Goal: Check status: Check status

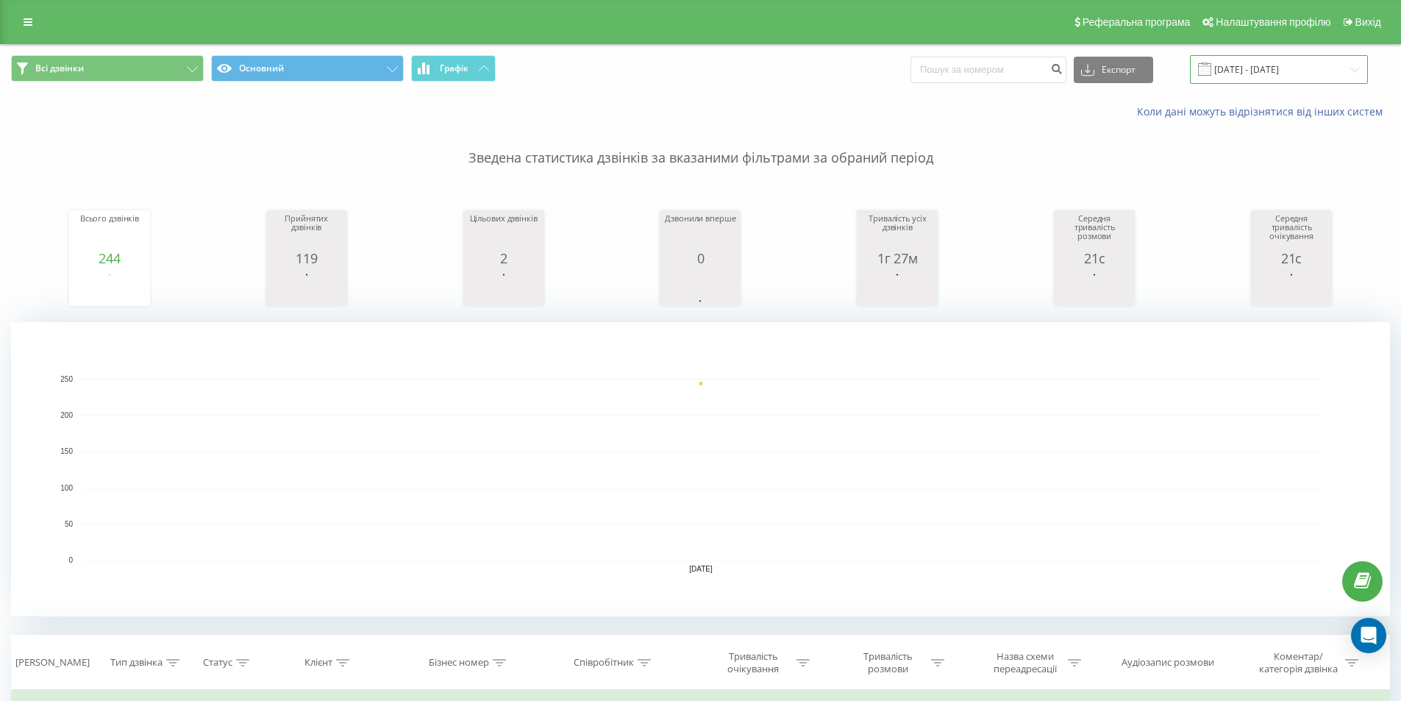
click at [1245, 69] on input "18.08.2025 - 18.08.2025" at bounding box center [1279, 69] width 178 height 29
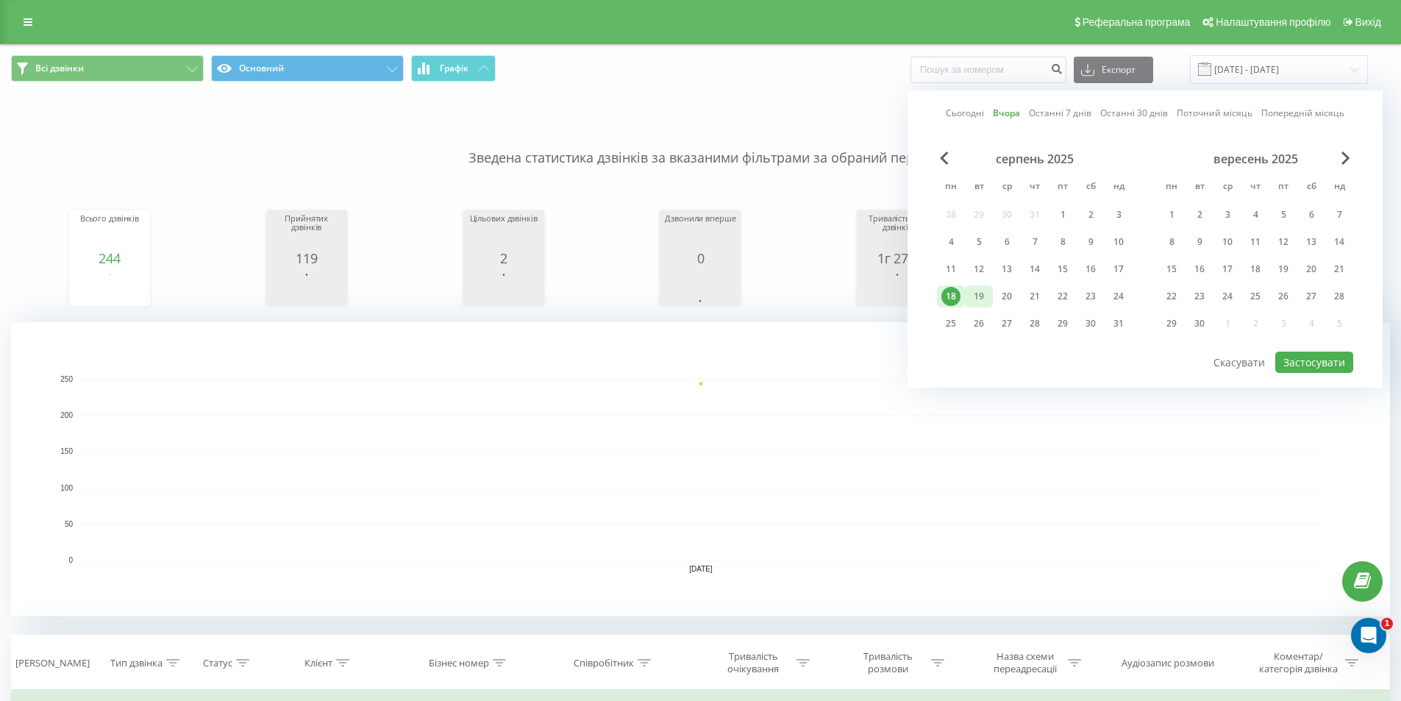
click at [980, 292] on div "19" at bounding box center [978, 296] width 19 height 19
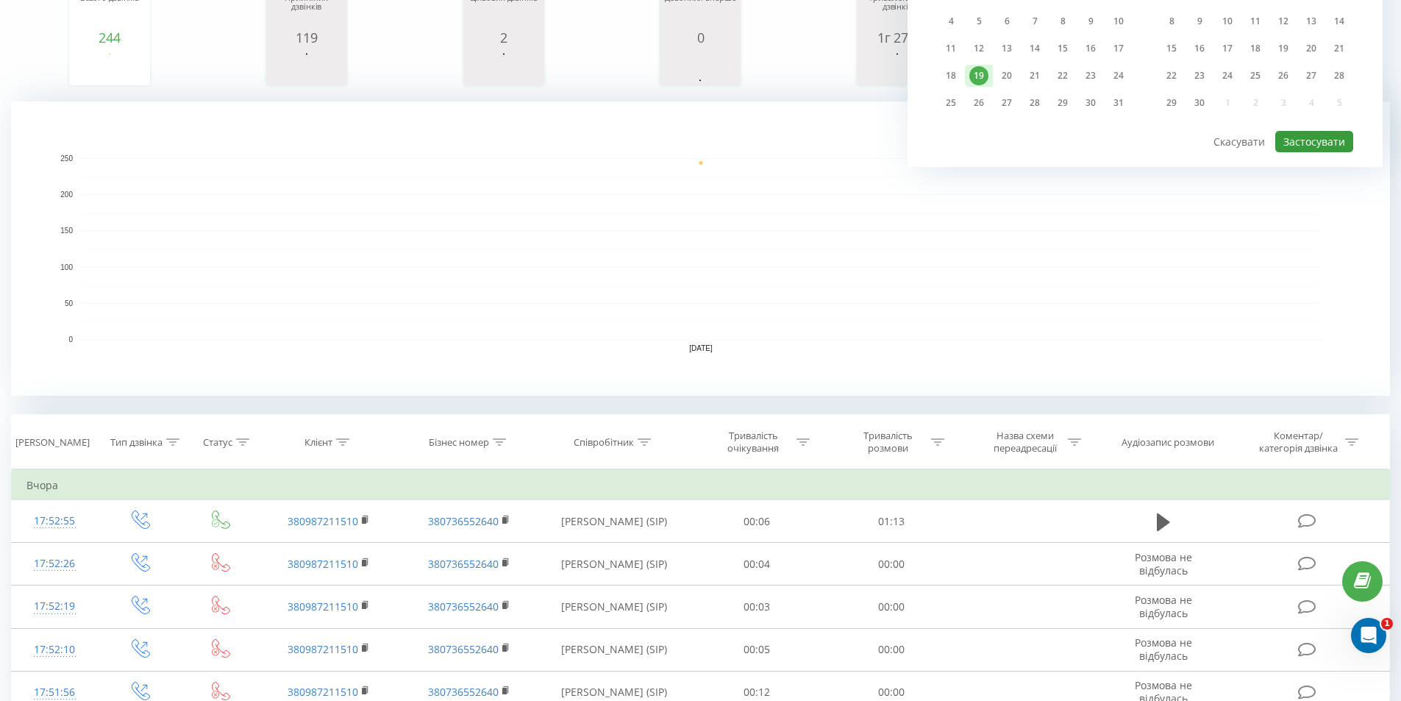
click at [1320, 138] on button "Застосувати" at bounding box center [1314, 141] width 78 height 21
type input "19.08.2025 - 19.08.2025"
